Goal: Transaction & Acquisition: Book appointment/travel/reservation

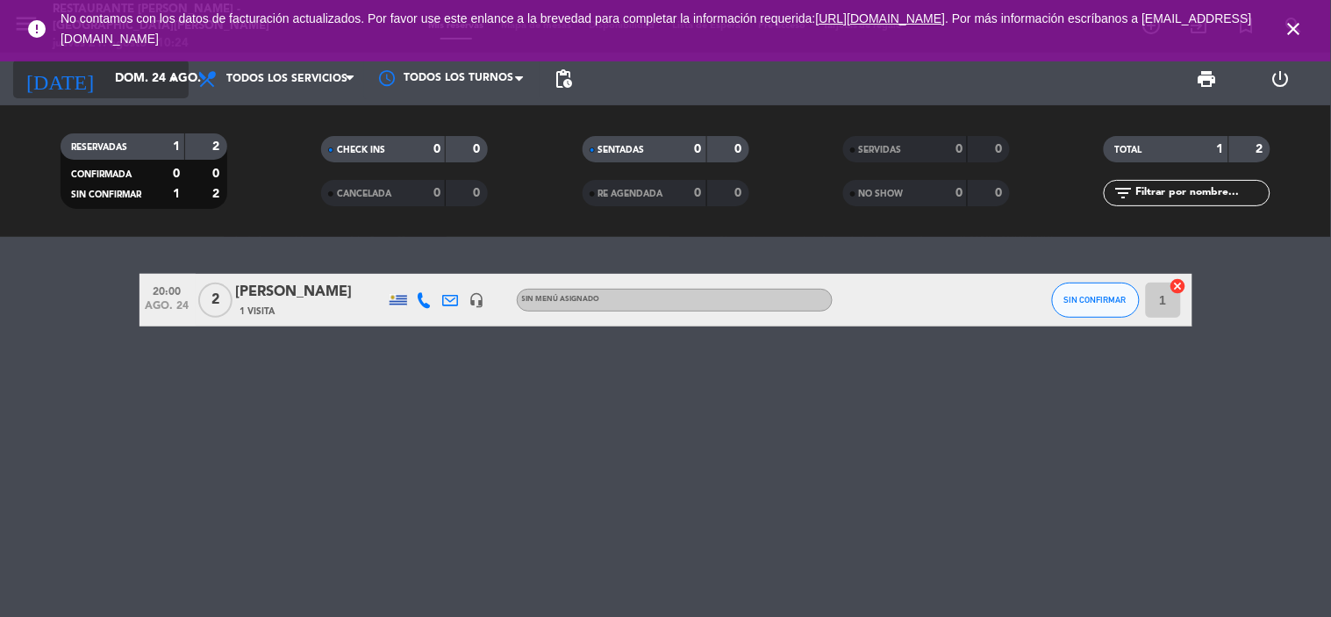
click at [140, 68] on input "dom. 24 ago." at bounding box center [189, 79] width 167 height 32
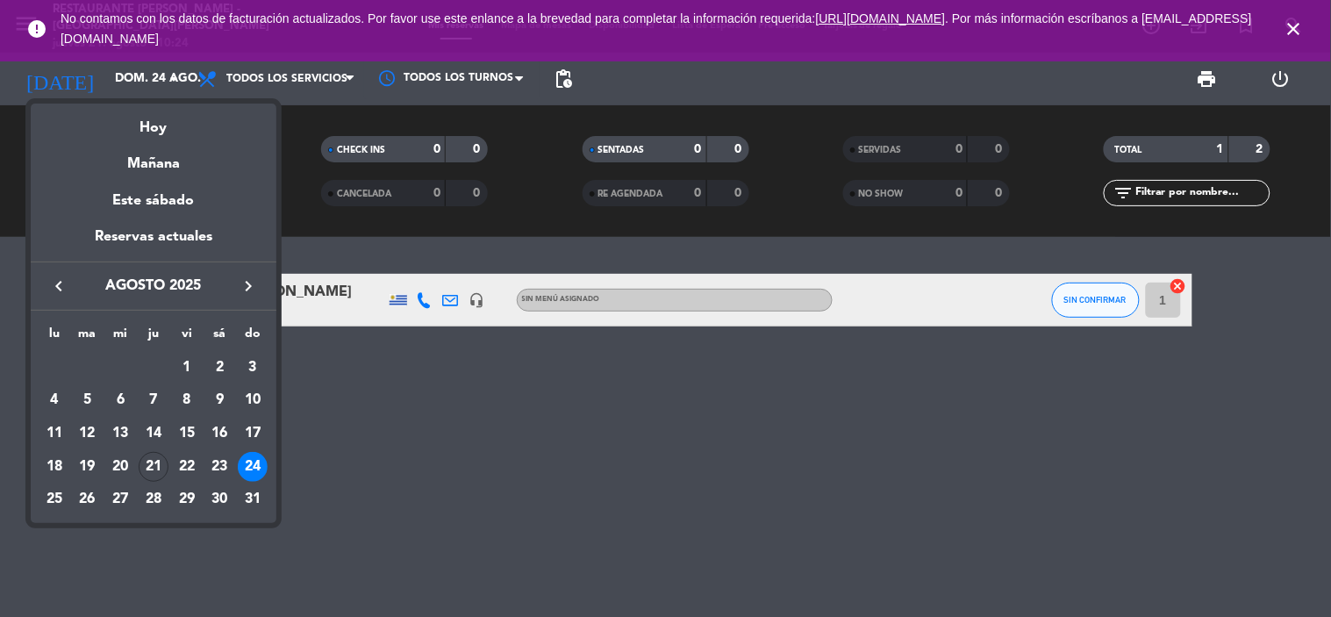
click at [152, 470] on div "21" at bounding box center [154, 467] width 30 height 30
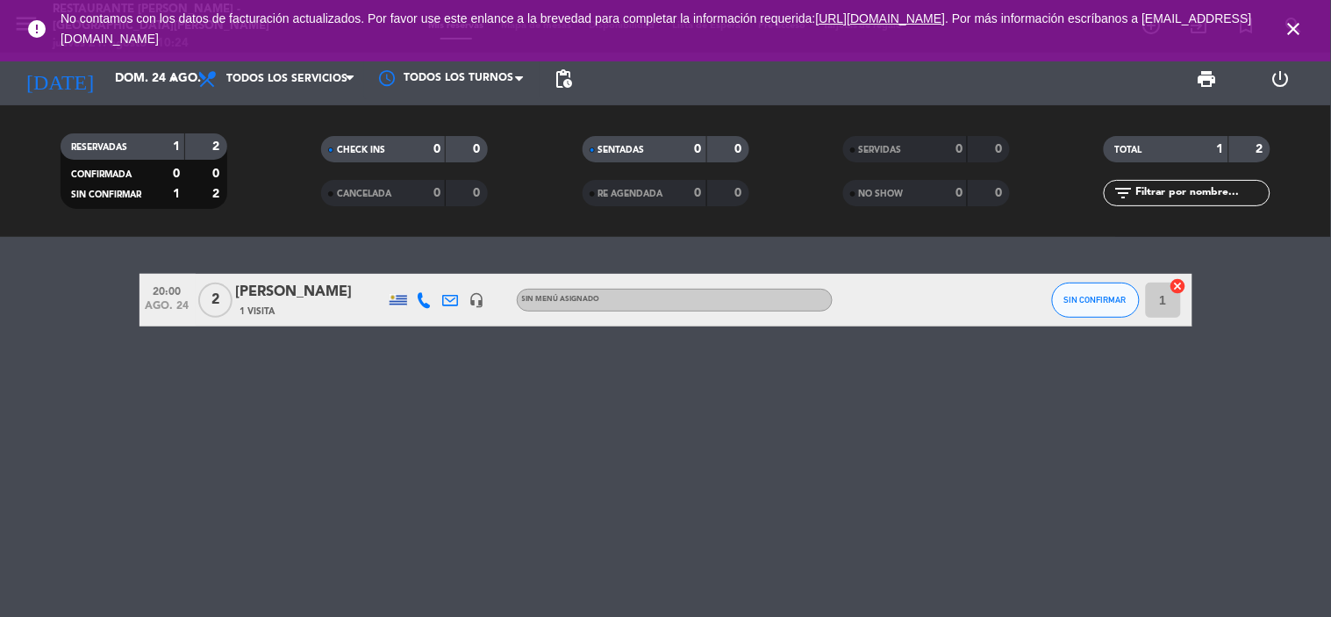
type input "jue. 21 ago."
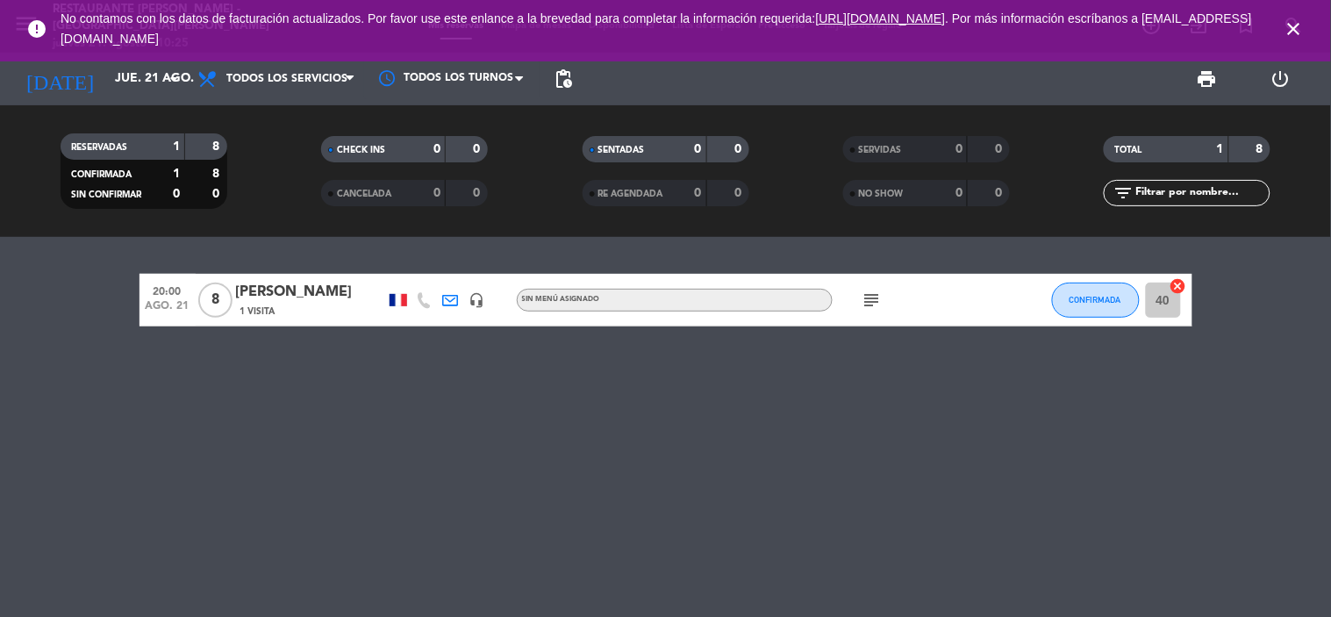
click at [1296, 32] on icon "close" at bounding box center [1293, 28] width 21 height 21
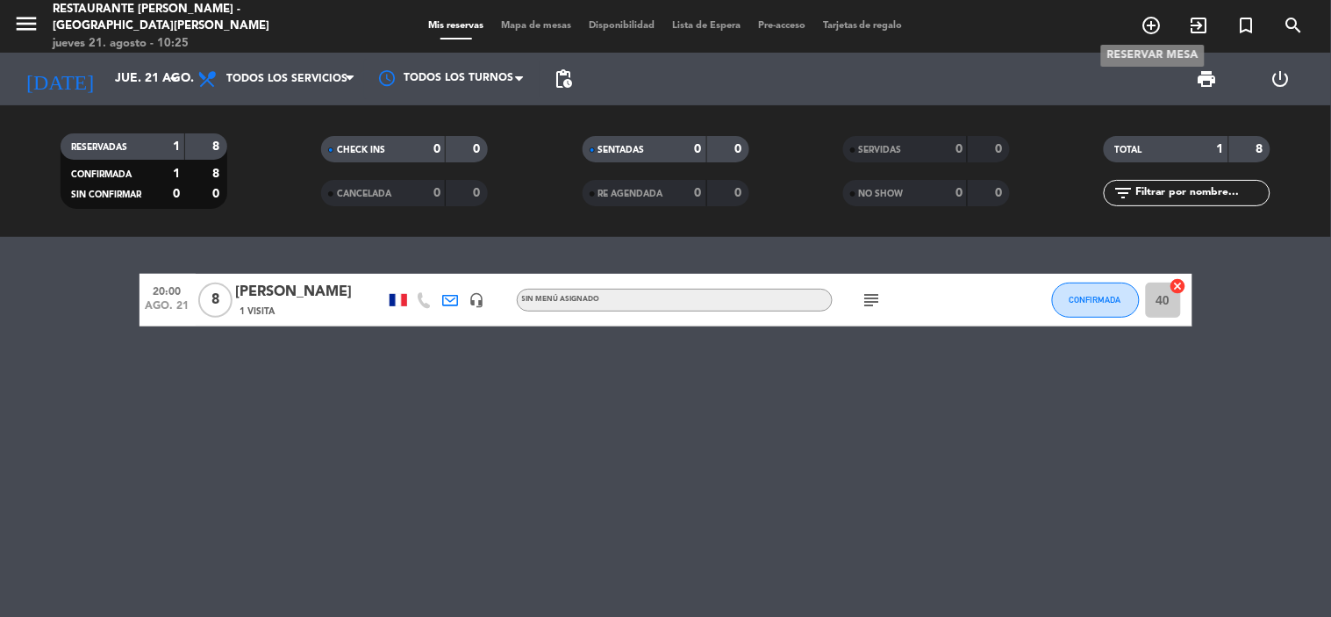
click at [1164, 28] on span "add_circle_outline" at bounding box center [1151, 26] width 47 height 30
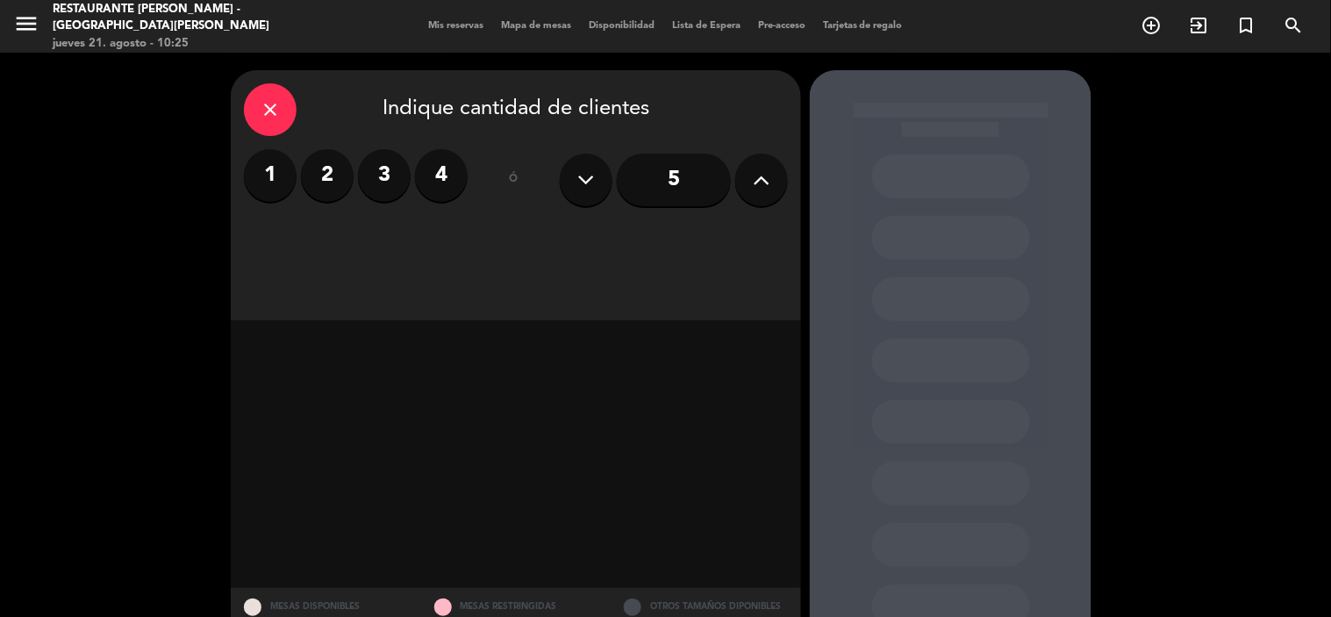
click at [390, 187] on label "3" at bounding box center [384, 175] width 53 height 53
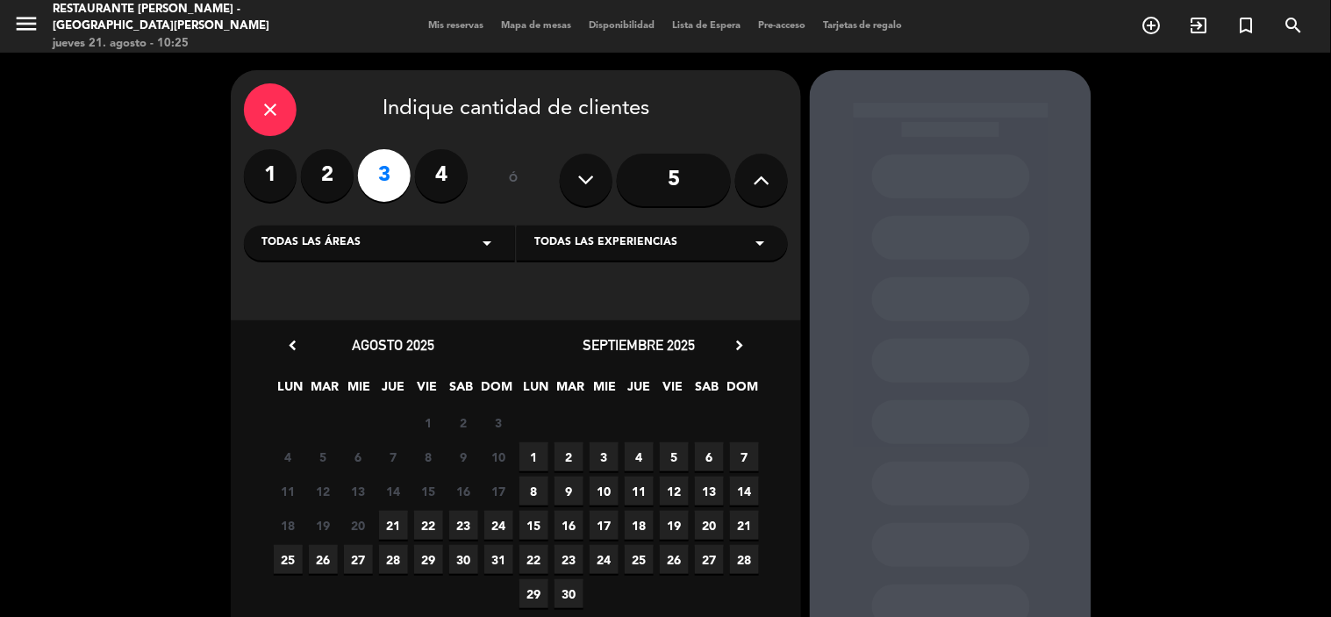
click at [400, 523] on span "21" at bounding box center [393, 525] width 29 height 29
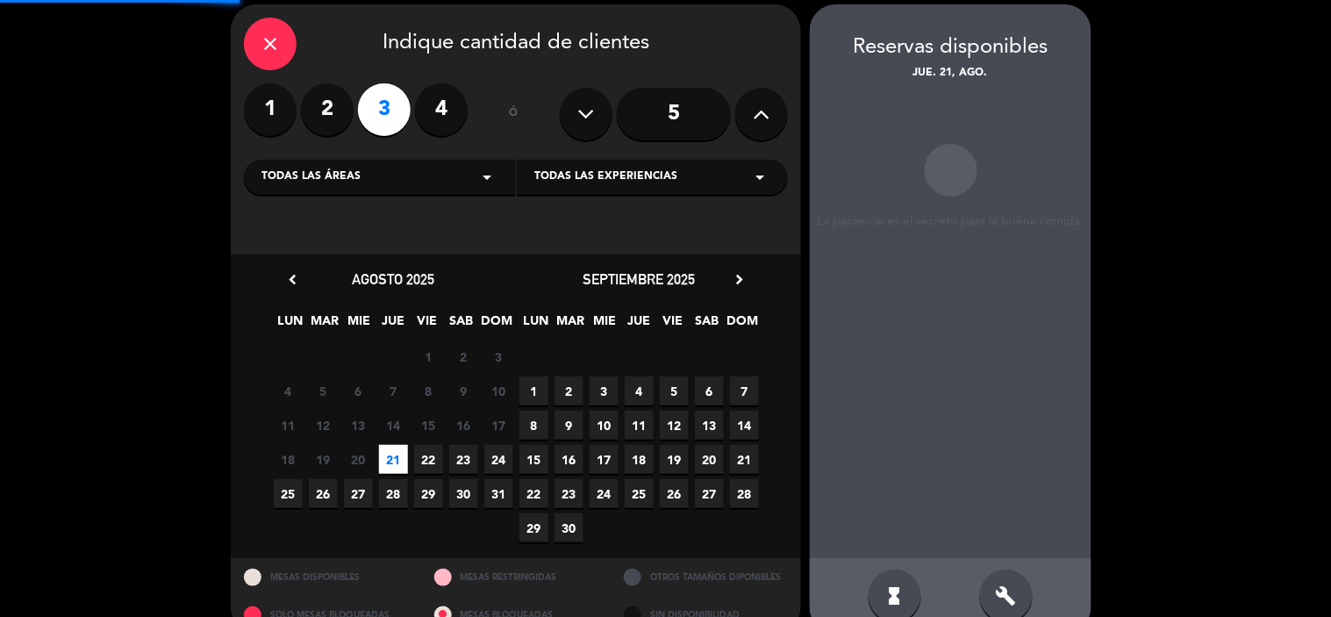
scroll to position [70, 0]
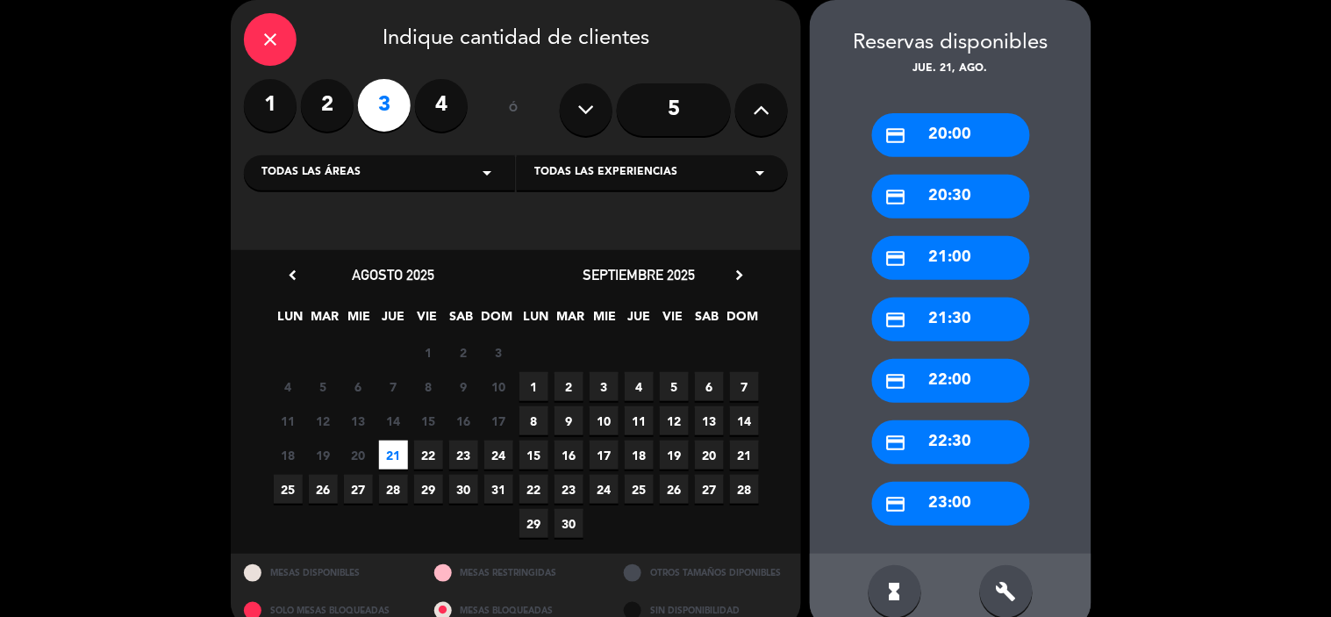
click at [926, 261] on div "credit_card 21:00" at bounding box center [951, 258] width 158 height 44
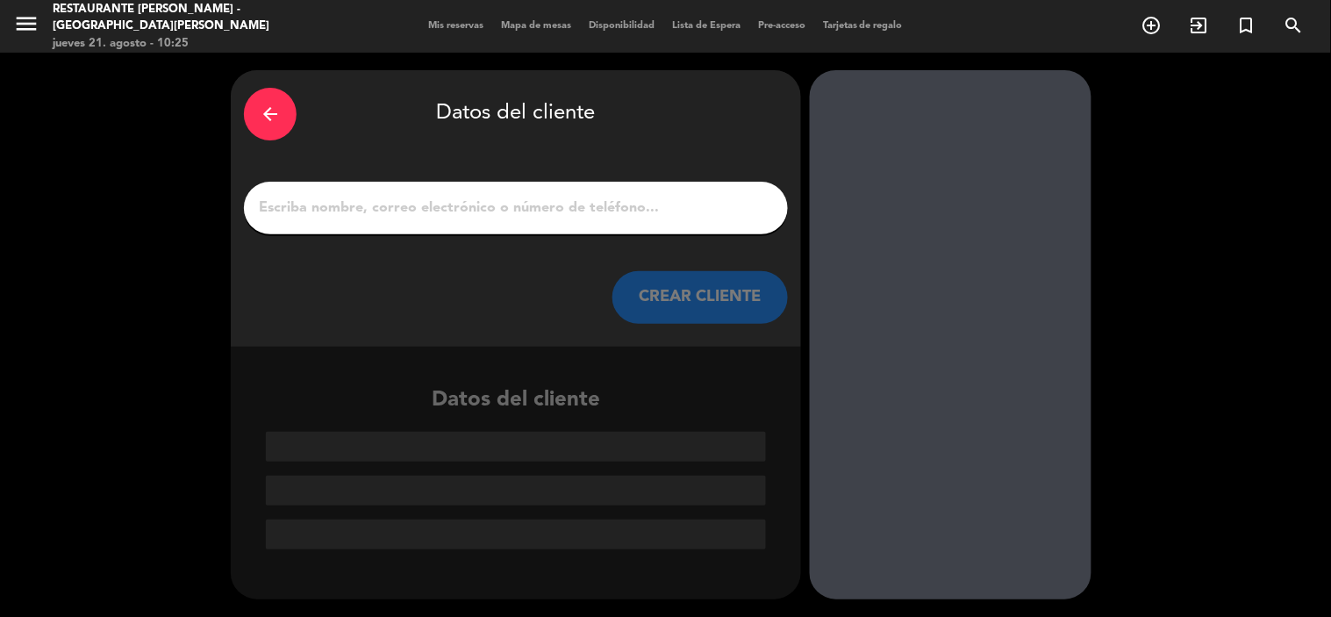
click at [577, 197] on input "1" at bounding box center [516, 208] width 518 height 25
click at [611, 211] on input "1" at bounding box center [516, 208] width 518 height 25
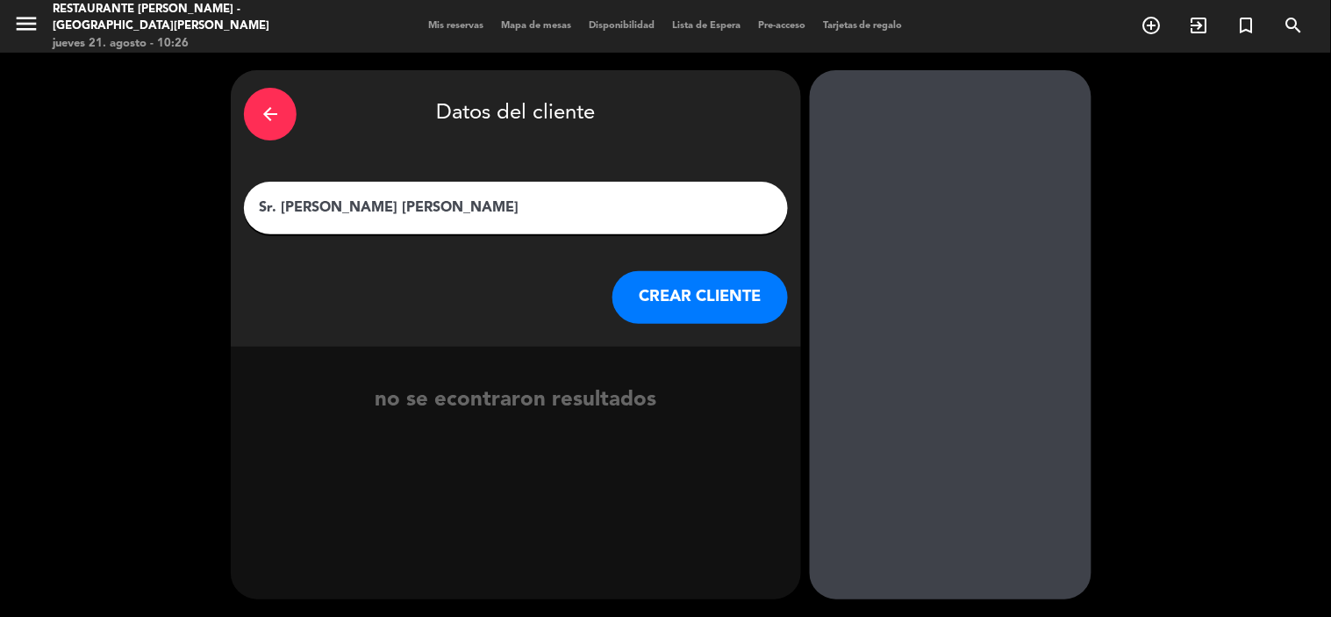
type input "Sr. [PERSON_NAME] [PERSON_NAME]"
click at [676, 303] on button "CREAR CLIENTE" at bounding box center [699, 297] width 175 height 53
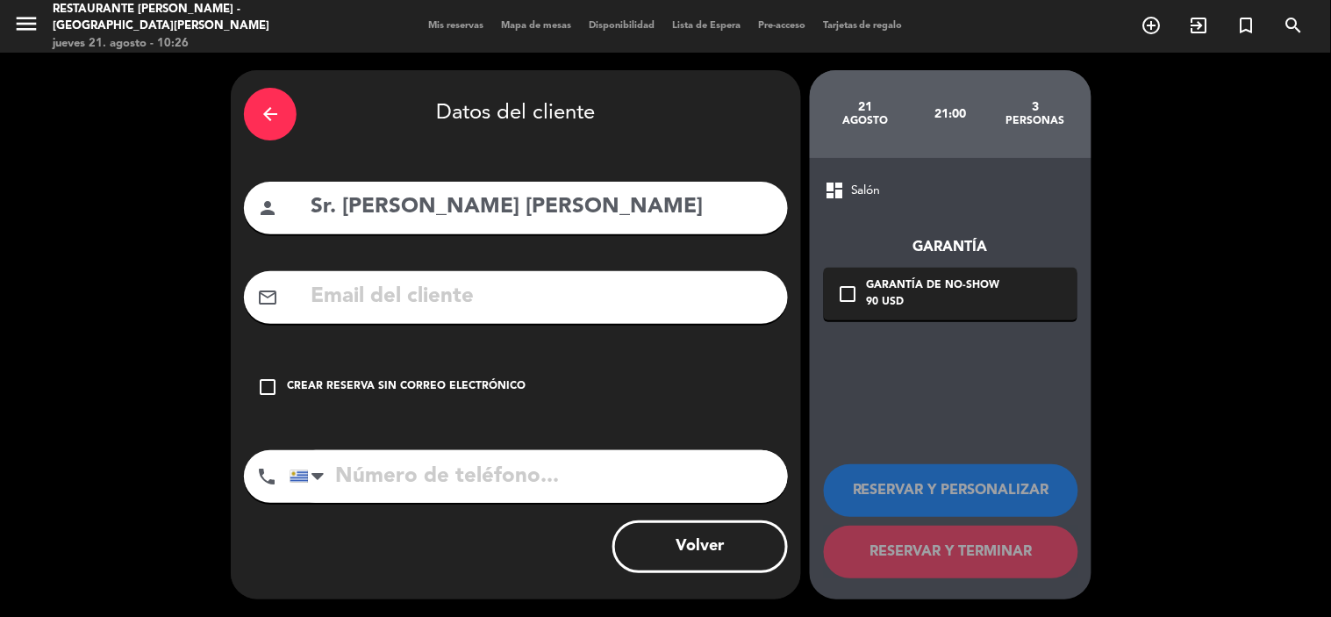
click at [411, 222] on input "Sr. [PERSON_NAME] [PERSON_NAME]" at bounding box center [542, 207] width 466 height 36
click at [523, 196] on input "Sr. [PERSON_NAME] [PERSON_NAME]" at bounding box center [542, 207] width 466 height 36
type input "Sr. [PERSON_NAME] [PERSON_NAME]"
click at [509, 478] on input "tel" at bounding box center [538, 476] width 498 height 53
type input "098677573"
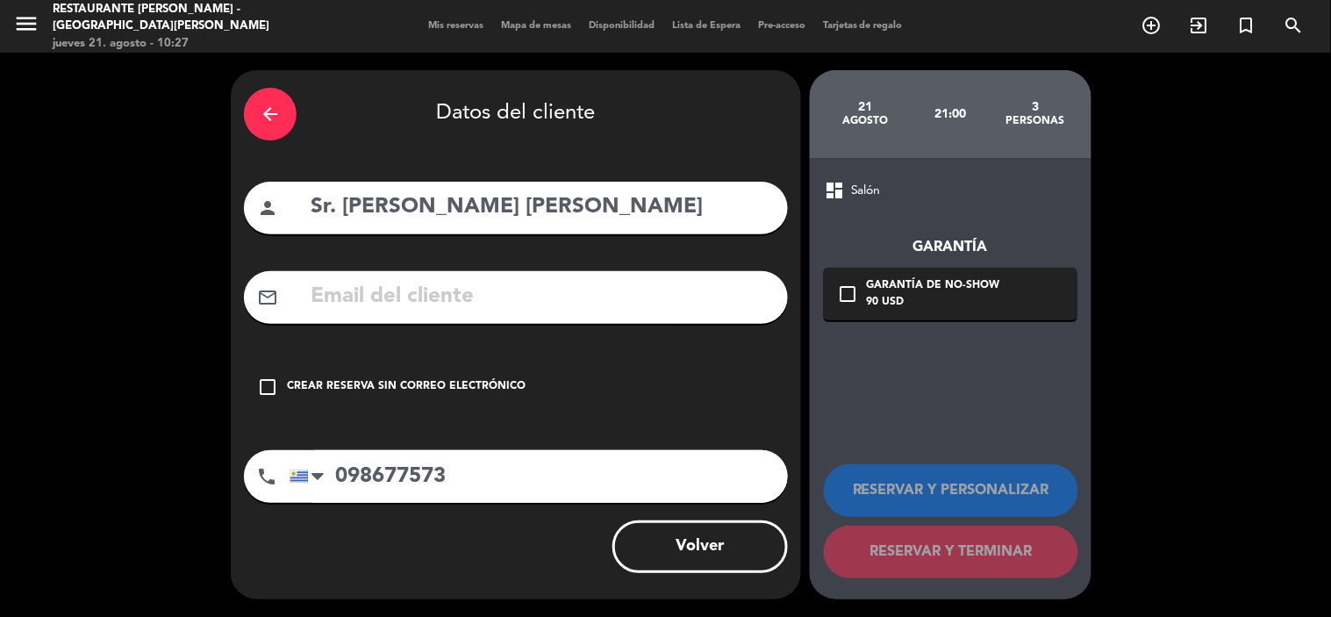
click at [599, 296] on input "text" at bounding box center [542, 297] width 466 height 36
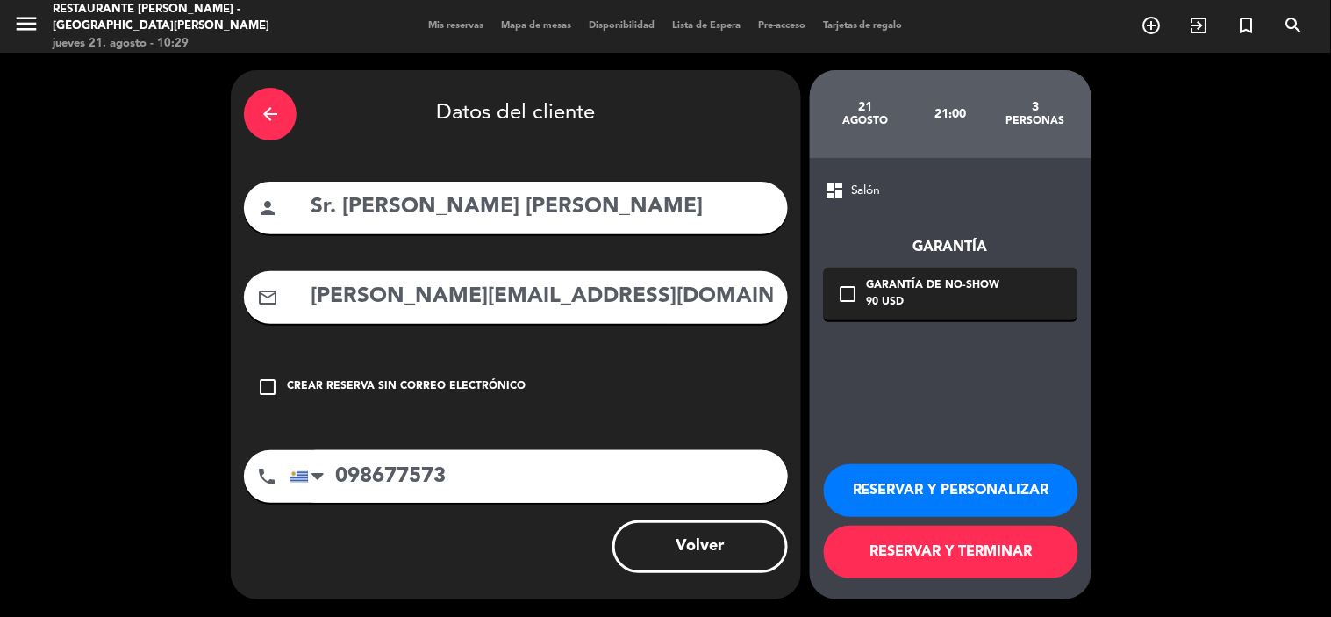
type input "[PERSON_NAME][EMAIL_ADDRESS][DOMAIN_NAME]"
click at [918, 563] on button "RESERVAR Y TERMINAR" at bounding box center [951, 551] width 254 height 53
